Goal: Task Accomplishment & Management: Use online tool/utility

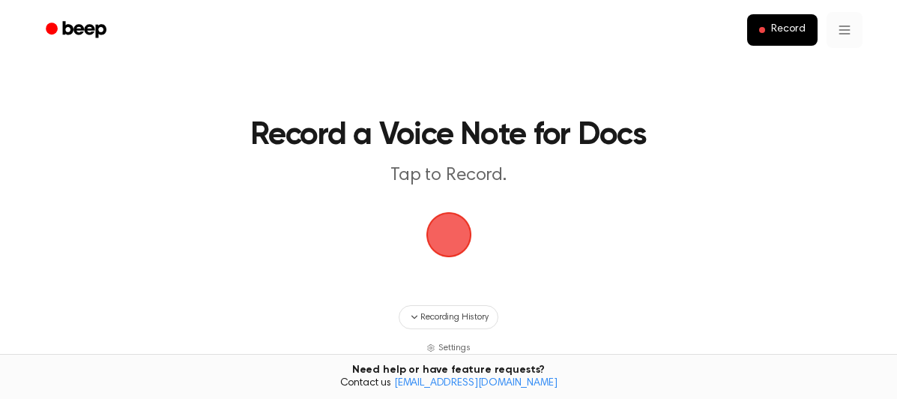
click at [838, 34] on html "Record Record a Voice Note for Docs Tap to Record. Recording History Settings T…" at bounding box center [448, 296] width 897 height 593
click at [223, 85] on html "Record Record a Voice Note for Docs Tap to Record. Recording History Settings T…" at bounding box center [448, 296] width 897 height 593
click at [451, 241] on span "button" at bounding box center [449, 235] width 42 height 42
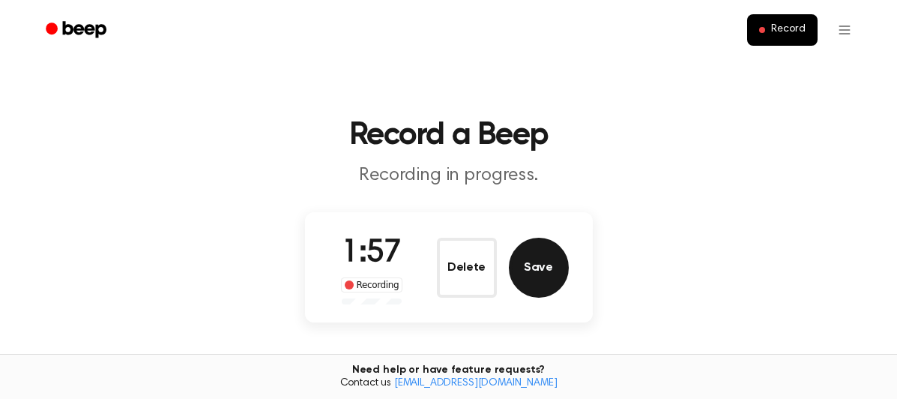
click at [540, 264] on button "Save" at bounding box center [539, 268] width 60 height 60
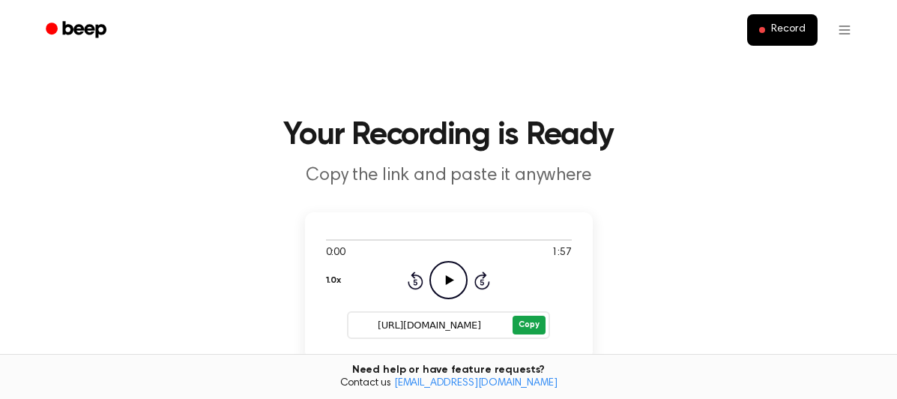
click at [527, 325] on button "Copy" at bounding box center [529, 325] width 32 height 19
click at [764, 31] on span at bounding box center [762, 30] width 6 height 6
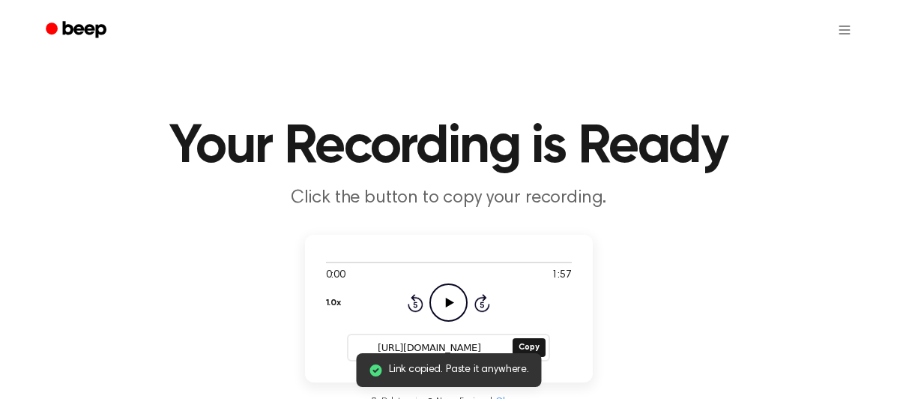
click at [82, 28] on icon "Beep" at bounding box center [83, 29] width 43 height 16
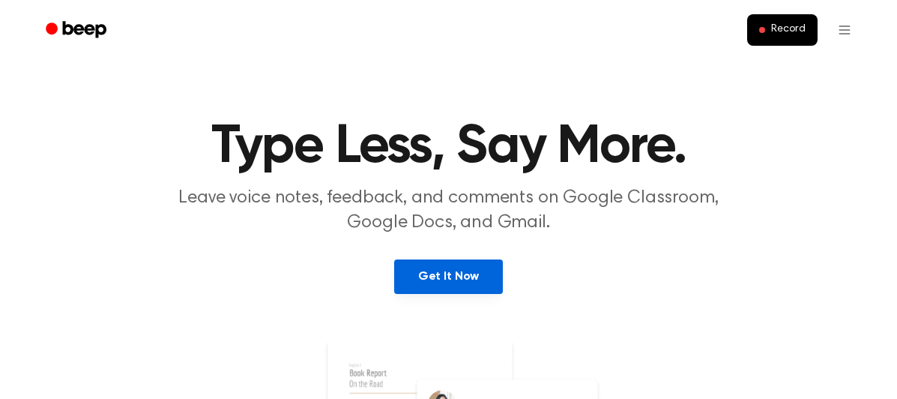
click at [460, 286] on link "Get It Now" at bounding box center [448, 276] width 109 height 34
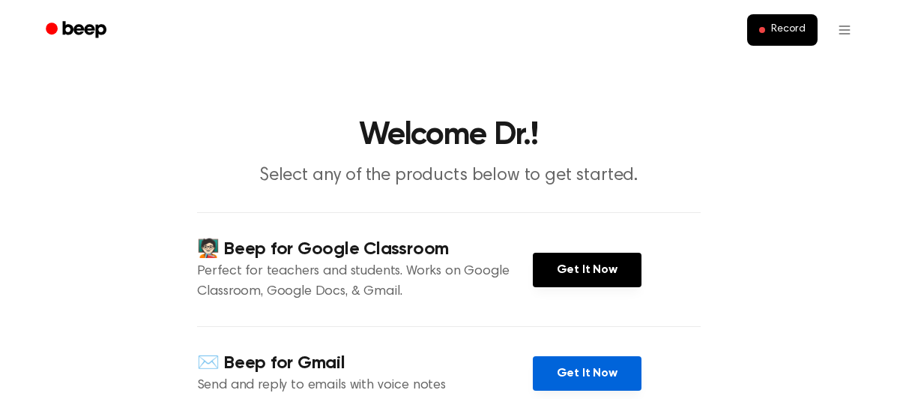
click at [597, 369] on link "Get It Now" at bounding box center [587, 373] width 109 height 34
click at [569, 371] on link "Get It Now" at bounding box center [587, 373] width 109 height 34
